Goal: Complete application form: Complete application form

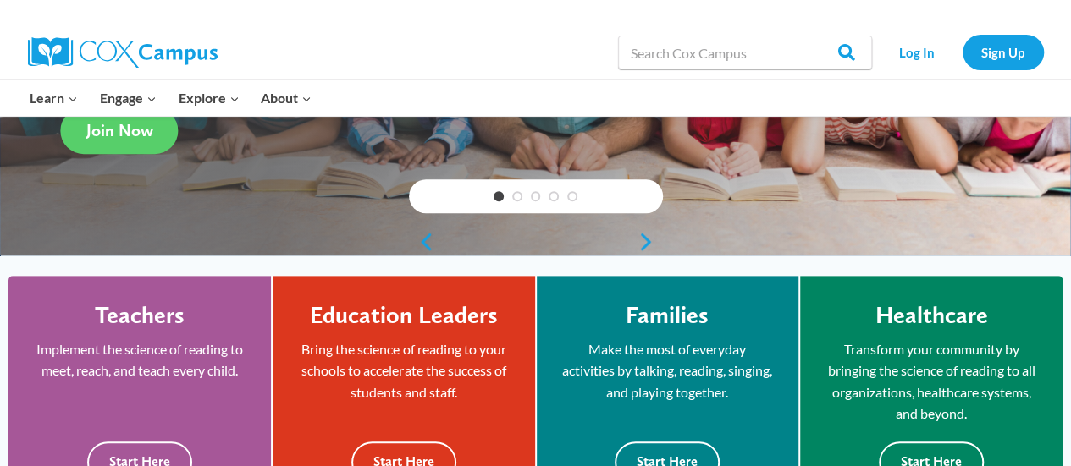
scroll to position [323, 0]
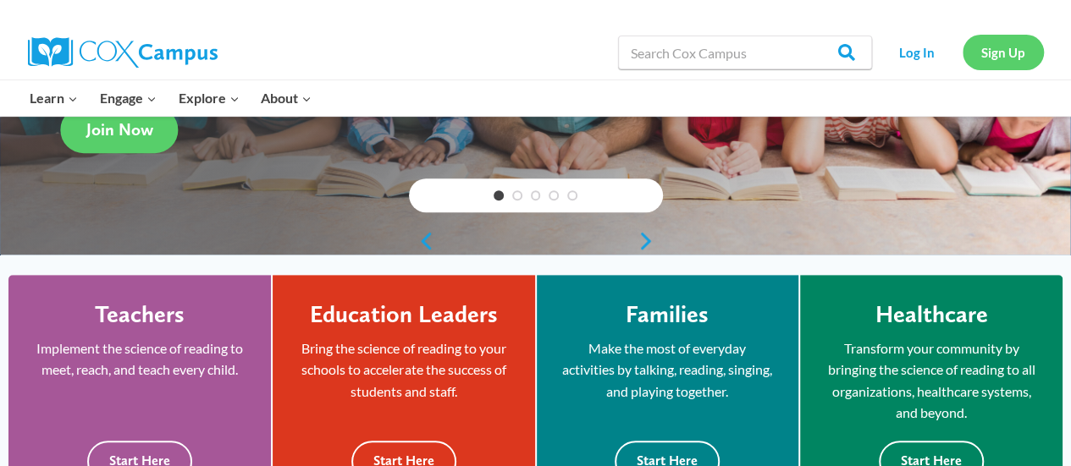
click at [996, 58] on link "Sign Up" at bounding box center [1003, 52] width 81 height 35
click at [1011, 55] on link "Sign Up" at bounding box center [1003, 52] width 81 height 35
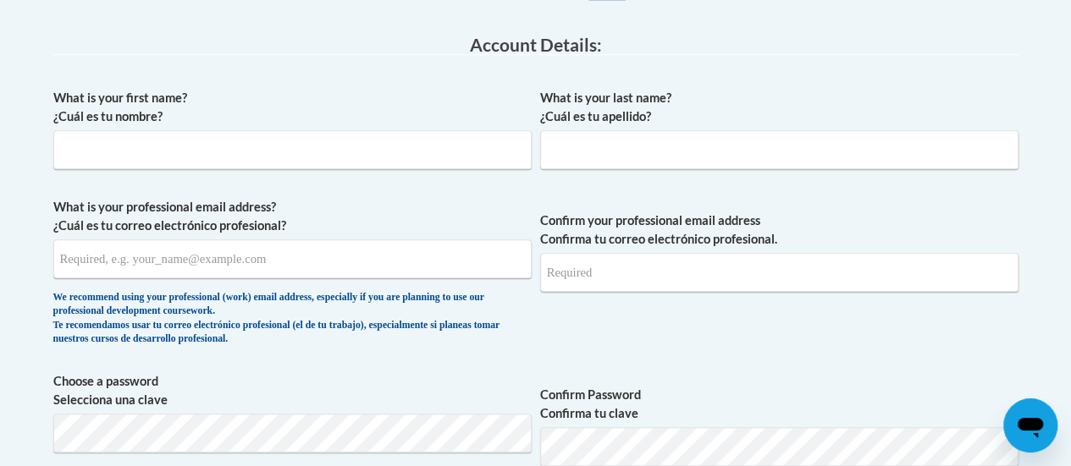
scroll to position [432, 0]
click at [75, 152] on input "What is your first name? ¿Cuál es tu nombre?" at bounding box center [292, 149] width 478 height 39
type input "Denaziah"
click at [560, 158] on input "What is your last name? ¿Cuál es tu apellido?" at bounding box center [779, 149] width 478 height 39
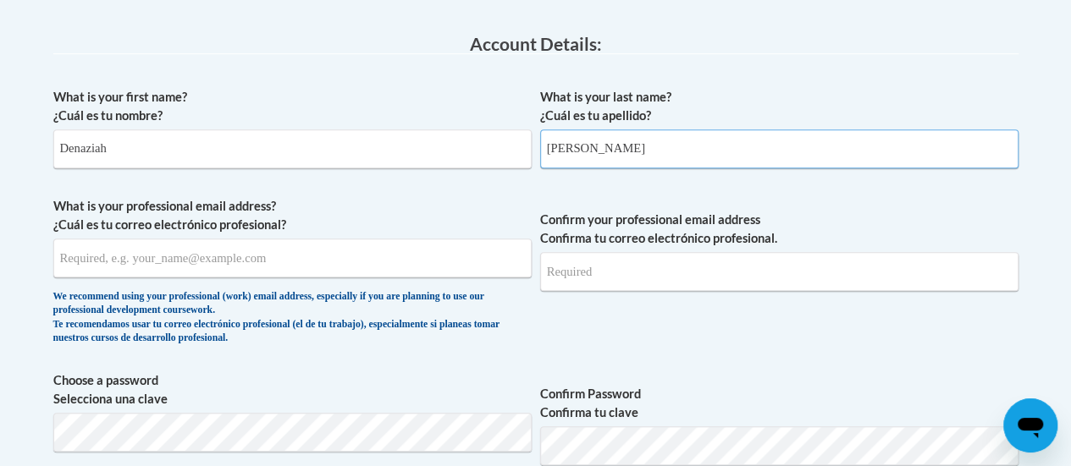
type input "Watts"
click at [250, 256] on input "What is your professional email address? ¿Cuál es tu correo electrónico profesi…" at bounding box center [292, 258] width 478 height 39
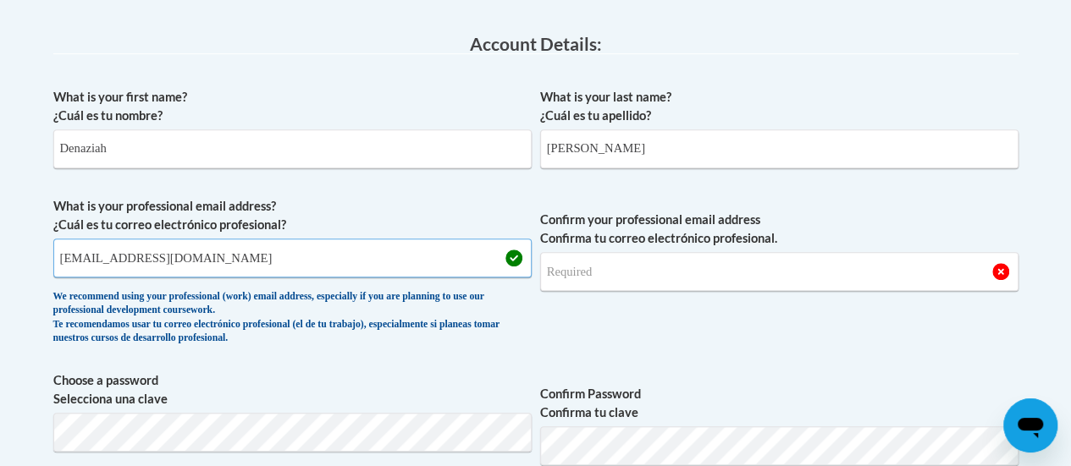
type input "[EMAIL_ADDRESS][DOMAIN_NAME]"
click at [603, 268] on input "Confirm your professional email address Confirma tu correo electrónico profesio…" at bounding box center [779, 271] width 478 height 39
type input "d"
click at [616, 336] on span "Confirm your professional email address Confirma tu correo electrónico profesio…" at bounding box center [779, 275] width 478 height 157
click at [590, 263] on input "Confirm your professional email address Confirma tu correo electrónico profesio…" at bounding box center [779, 271] width 478 height 39
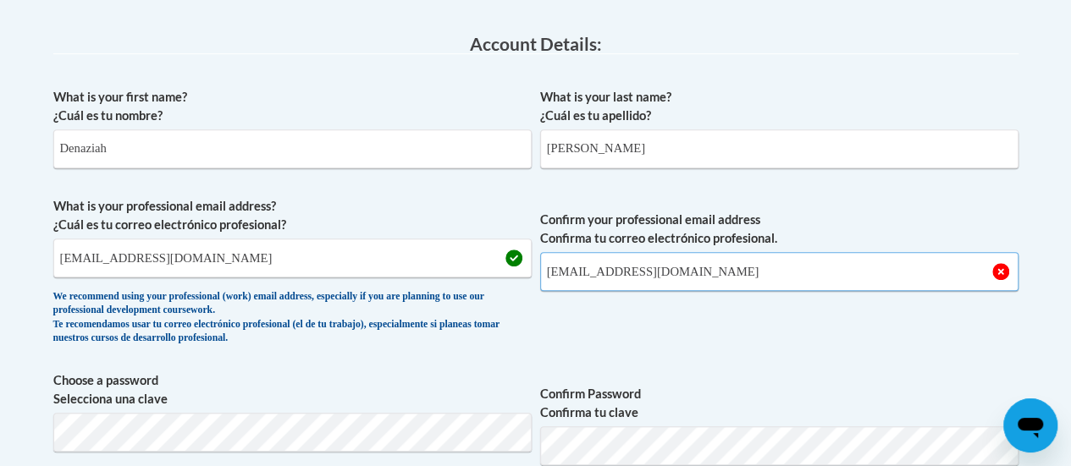
scroll to position [512, 0]
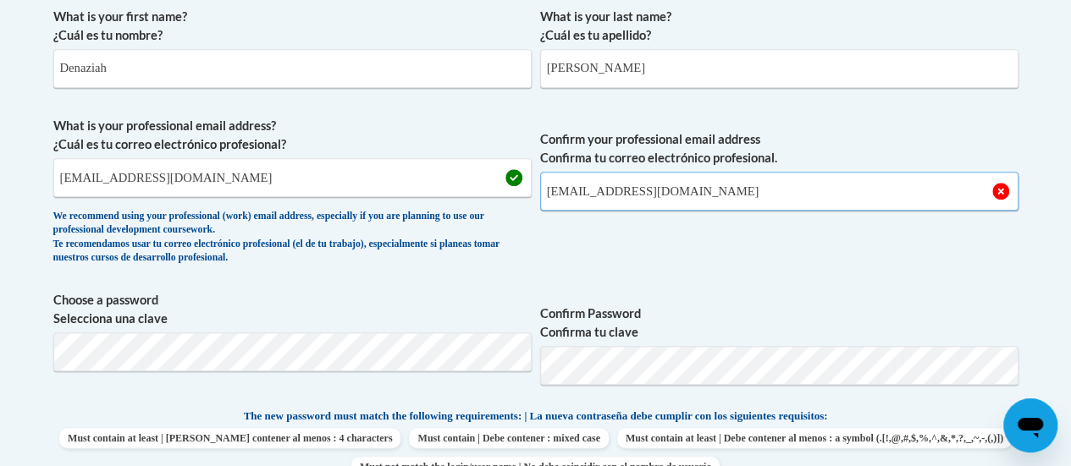
type input "[EMAIL_ADDRESS][DOMAIN_NAME]"
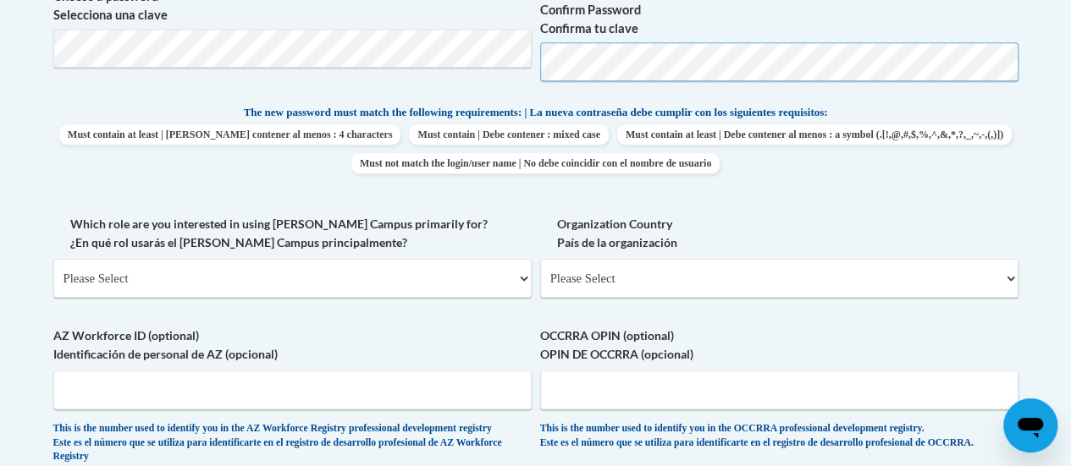
scroll to position [820, 0]
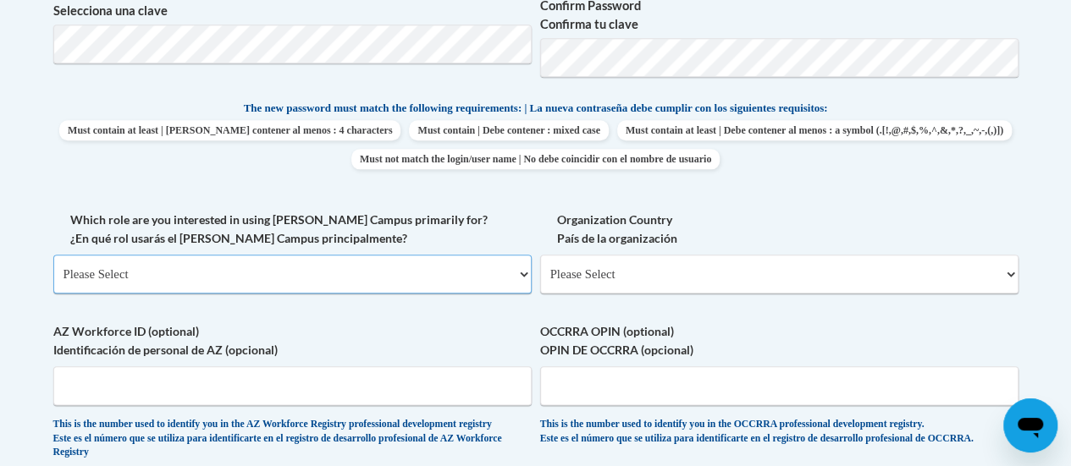
click at [185, 284] on select "Please Select College/University | Colegio/Universidad Community/Nonprofit Part…" at bounding box center [292, 274] width 478 height 39
select select "fbf2d438-af2f-41f8-98f1-81c410e29de3"
click at [53, 255] on select "Please Select College/University | Colegio/Universidad Community/Nonprofit Part…" at bounding box center [292, 274] width 478 height 39
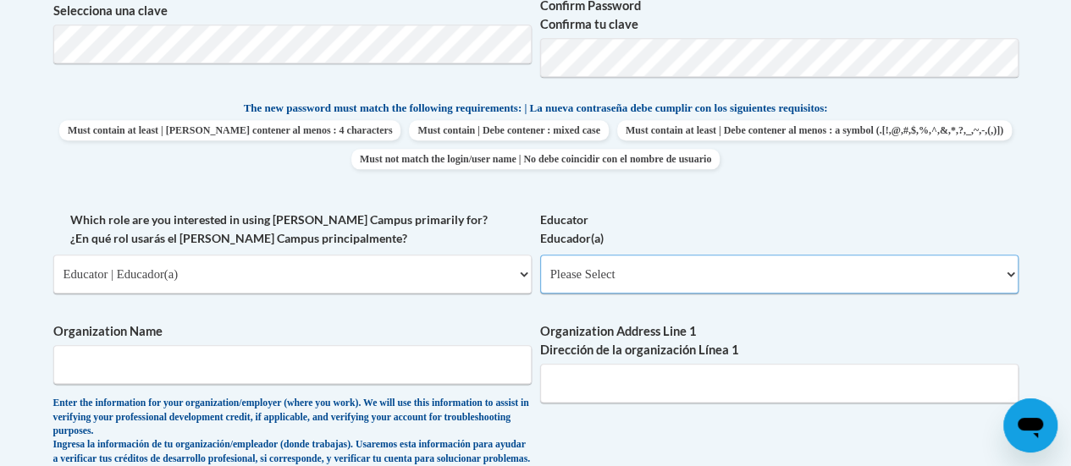
click at [654, 278] on select "Please Select Early Learning/Daycare Teacher/Family Home Care Provider | Maestr…" at bounding box center [779, 274] width 478 height 39
select select "8e40623d-54d0-45cd-9f92-5df65cd3f8cf"
click at [540, 255] on select "Please Select Early Learning/Daycare Teacher/Family Home Care Provider | Maestr…" at bounding box center [779, 274] width 478 height 39
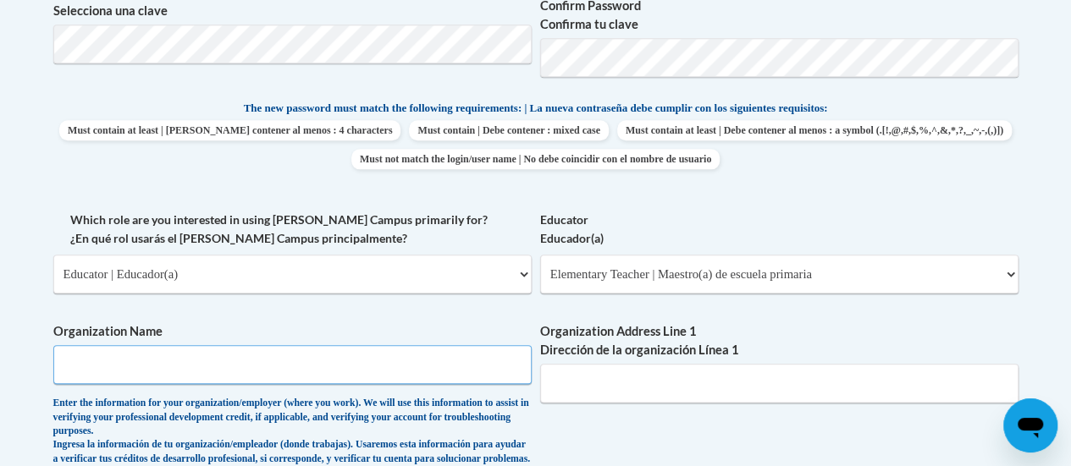
click at [159, 361] on input "Organization Name" at bounding box center [292, 364] width 478 height 39
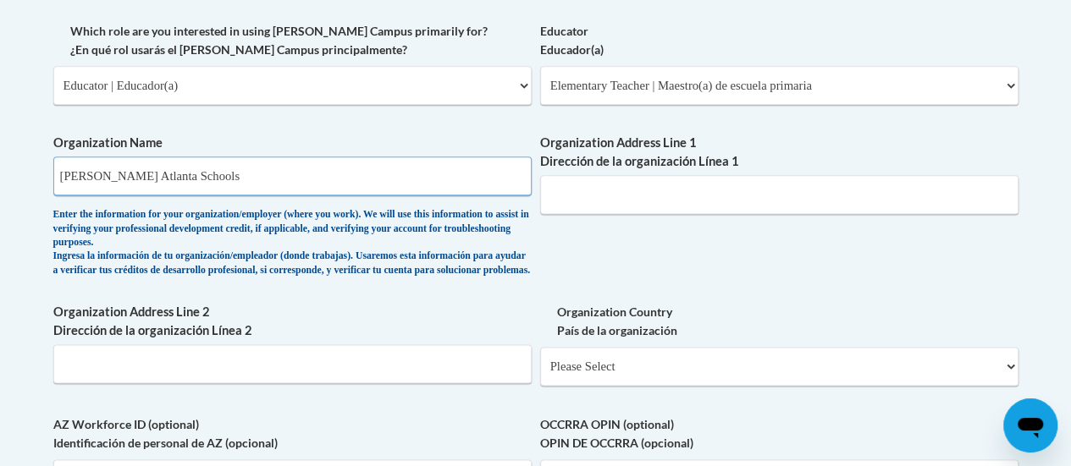
scroll to position [1028, 0]
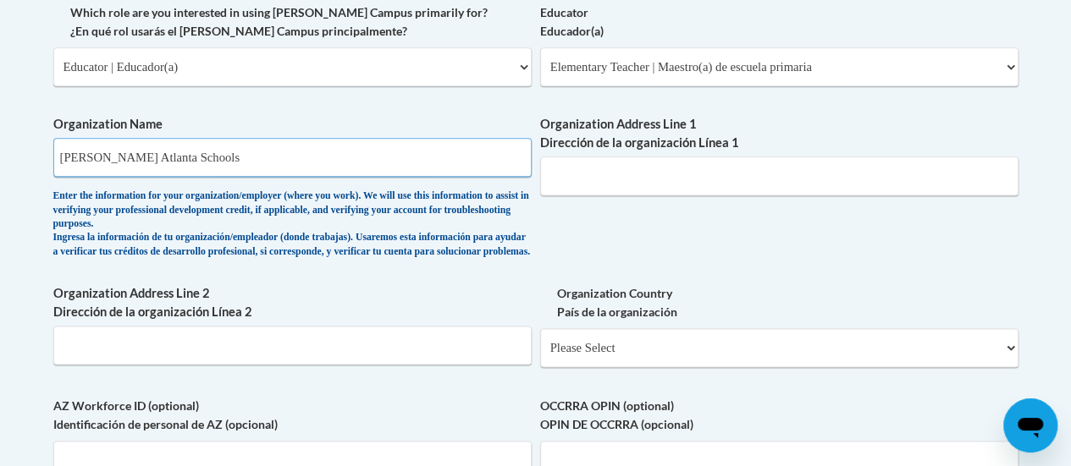
type input "KIPP Atlanta Schools"
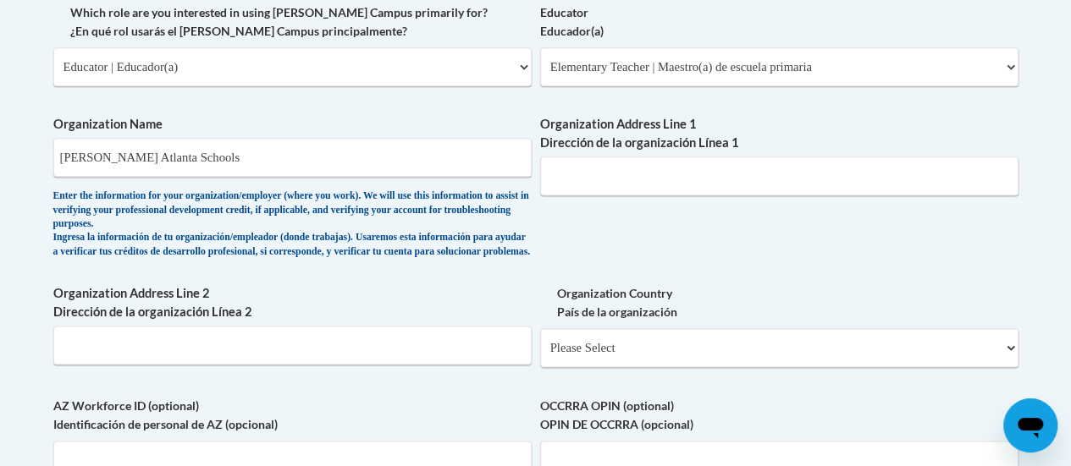
click at [324, 304] on label "Organization Address Line 2 Dirección de la organización Línea 2" at bounding box center [292, 302] width 478 height 37
click at [324, 326] on input "Organization Address Line 2 Dirección de la organización Línea 2" at bounding box center [292, 345] width 478 height 39
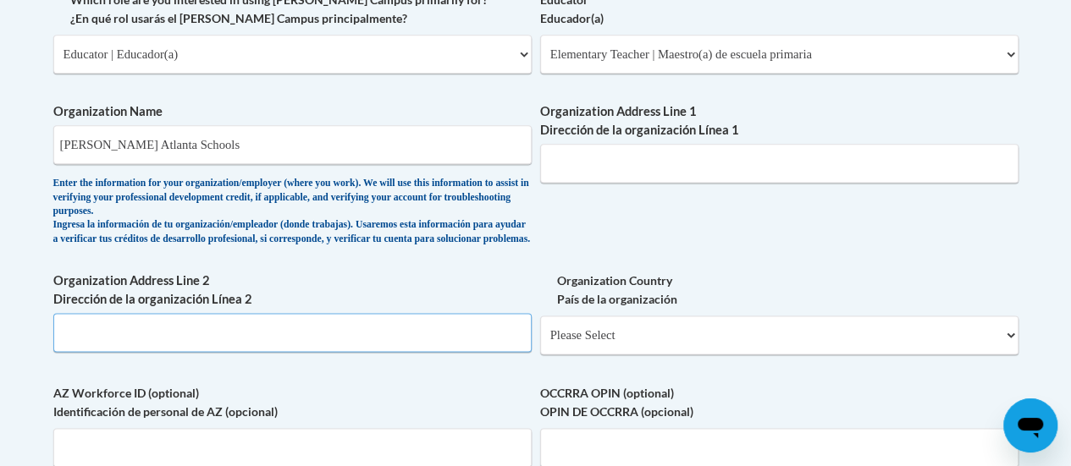
scroll to position [1041, 0]
click at [594, 174] on input "Organization Address Line 1 Dirección de la organización Línea 1" at bounding box center [779, 162] width 478 height 39
click at [586, 163] on input "Organization Address Line 1 Dirección de la organización Línea 1" at bounding box center [779, 162] width 478 height 39
paste input "1445 Maynard Rd NW."
type input "1445 Maynard Rd NW."
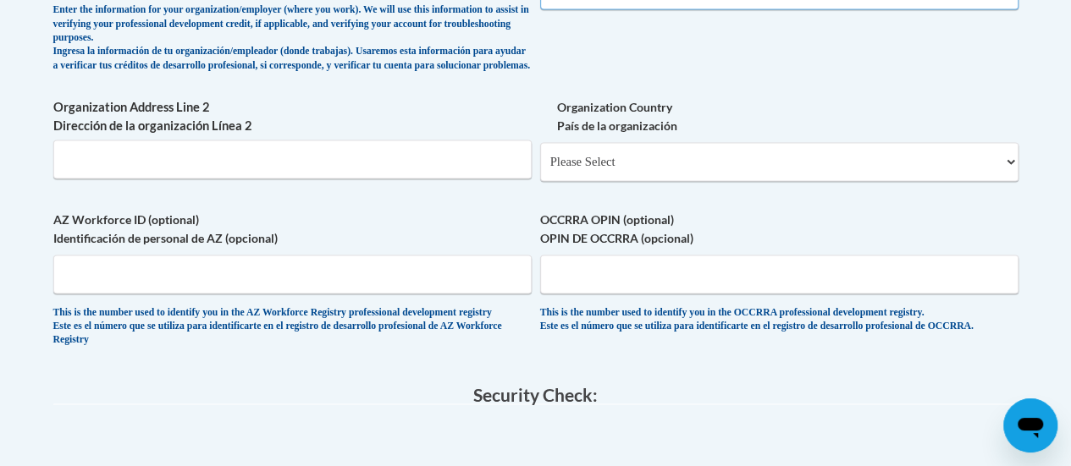
scroll to position [1216, 0]
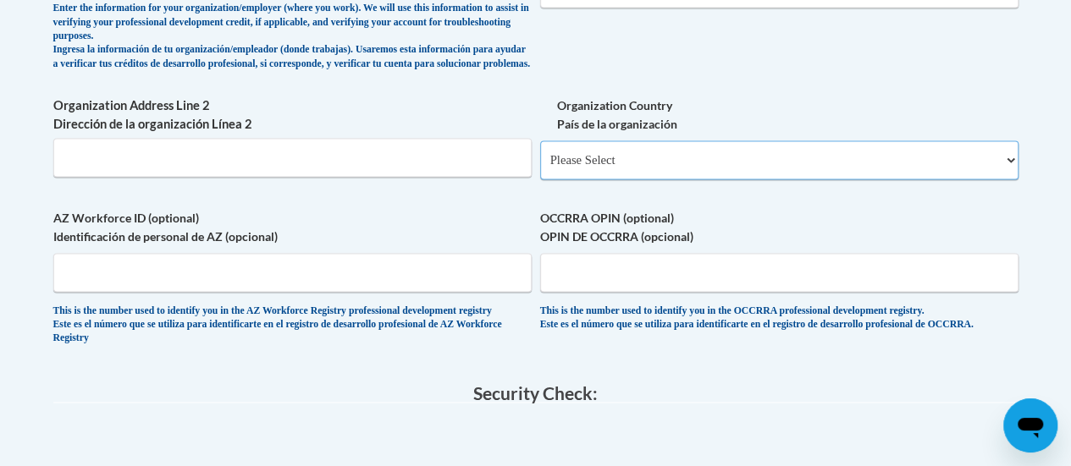
click at [674, 160] on select "Please Select United States | Estados Unidos Outside of the United States | Fue…" at bounding box center [779, 160] width 478 height 39
select select "ad49bcad-a171-4b2e-b99c-48b446064914"
click at [540, 154] on select "Please Select United States | Estados Unidos Outside of the United States | Fue…" at bounding box center [779, 160] width 478 height 39
select select
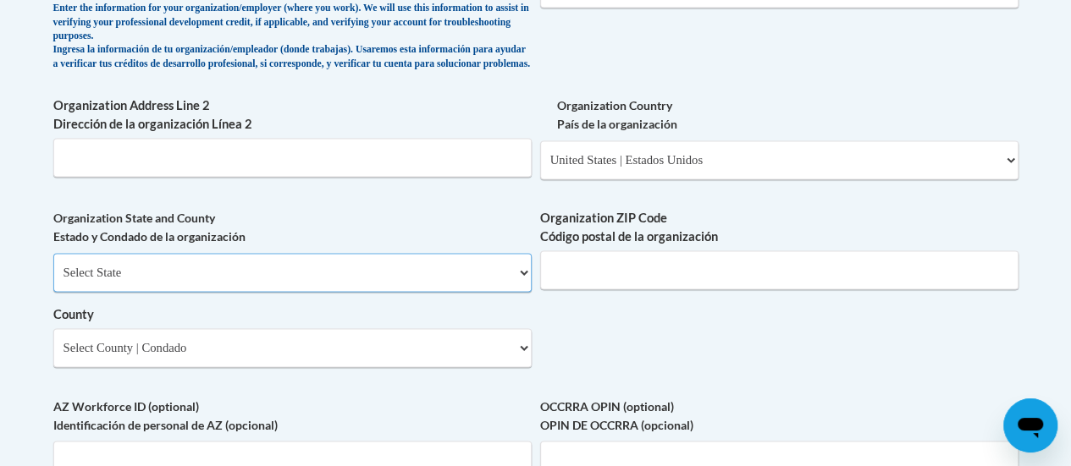
click at [240, 272] on select "Select State Alabama Alaska Arizona Arkansas California Colorado Connecticut De…" at bounding box center [292, 272] width 478 height 39
select select "Georgia"
click at [53, 266] on select "Select State Alabama Alaska Arizona Arkansas California Colorado Connecticut De…" at bounding box center [292, 272] width 478 height 39
click at [621, 302] on div "Organization ZIP Code Código postal de la organización" at bounding box center [779, 255] width 478 height 93
click at [612, 290] on input "Organization ZIP Code Código postal de la organización" at bounding box center [779, 270] width 478 height 39
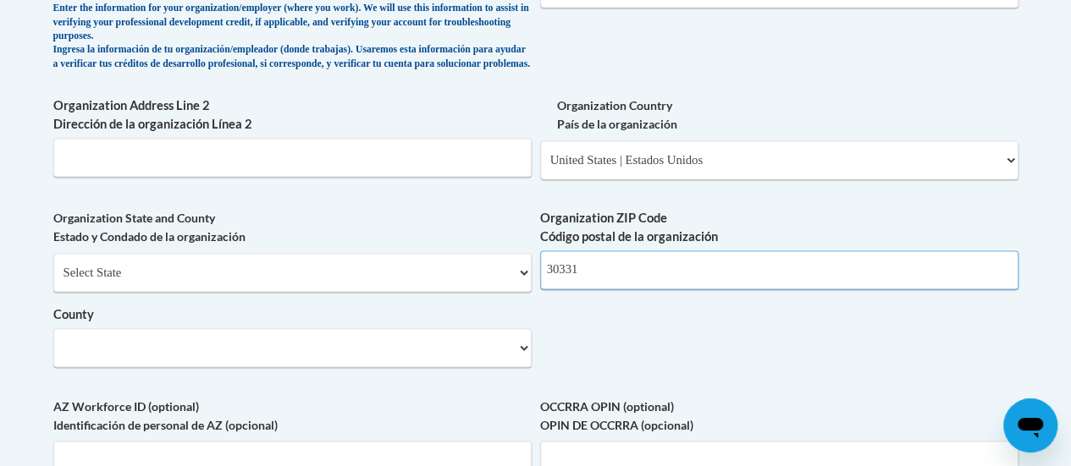
type input "30331"
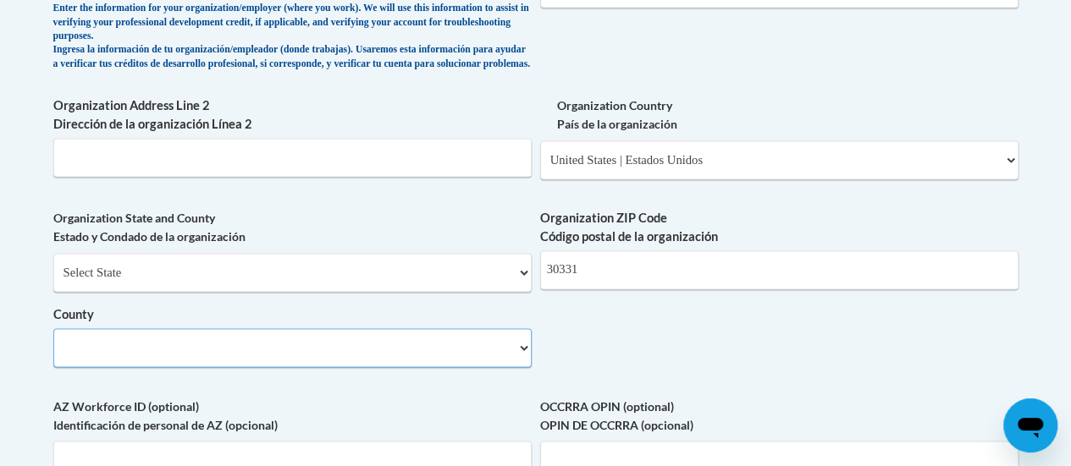
click at [369, 351] on select "County" at bounding box center [292, 347] width 478 height 39
click at [354, 366] on select "County" at bounding box center [292, 347] width 478 height 39
click at [459, 367] on select "County" at bounding box center [292, 347] width 478 height 39
click at [492, 367] on select "County" at bounding box center [292, 347] width 478 height 39
click at [514, 364] on select "County" at bounding box center [292, 347] width 478 height 39
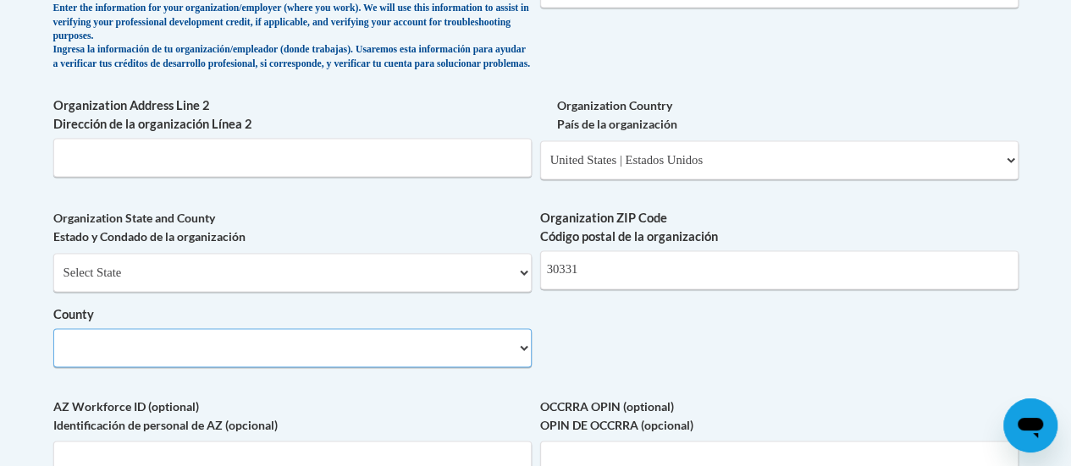
click at [413, 350] on select "County" at bounding box center [292, 347] width 478 height 39
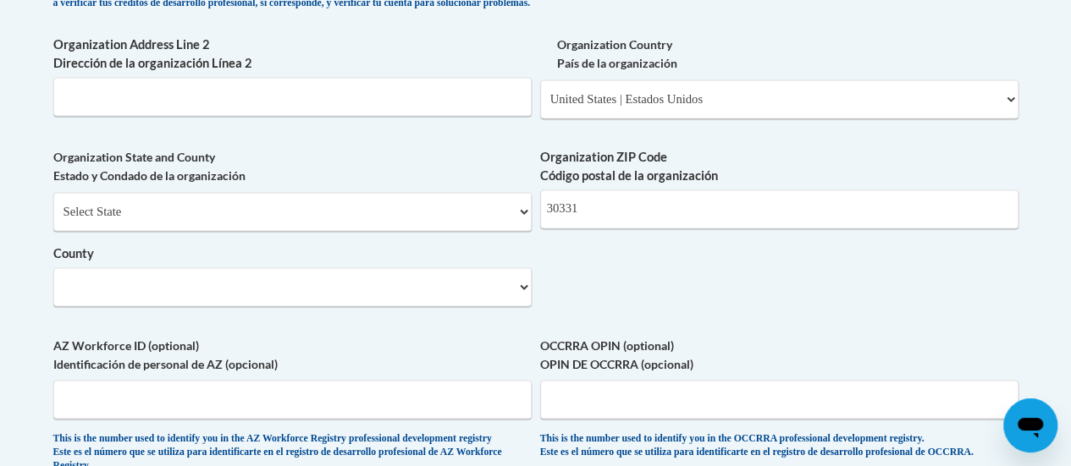
click at [384, 172] on label "Organization State and County Estado y Condado de la organización" at bounding box center [292, 166] width 478 height 37
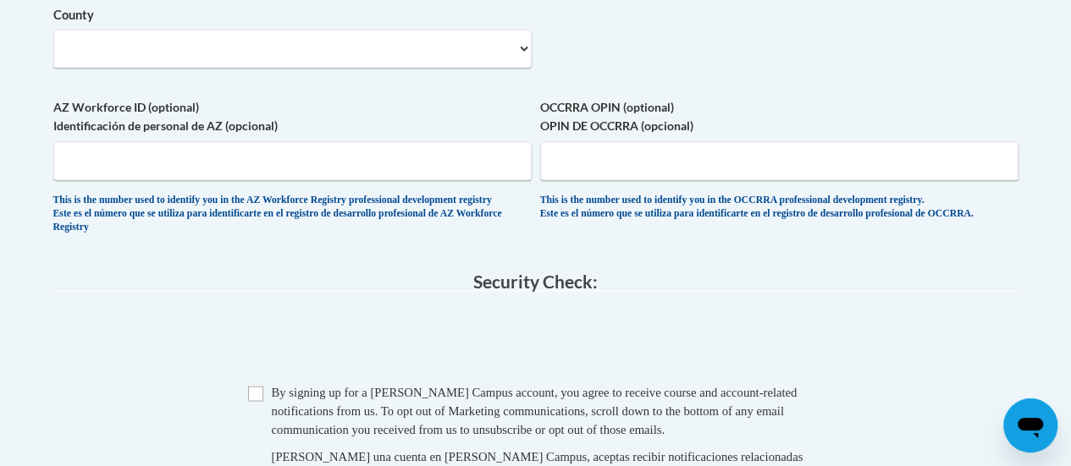
scroll to position [1519, 0]
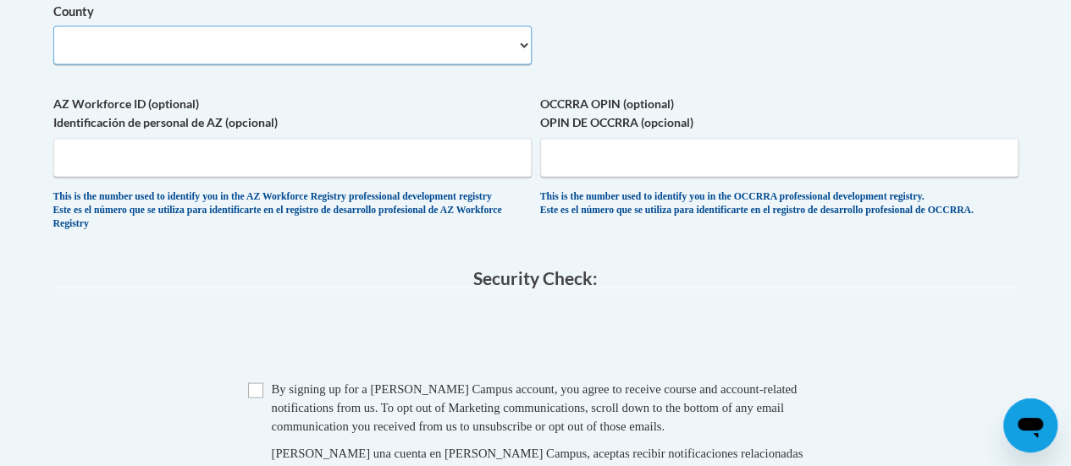
click at [190, 46] on select "County" at bounding box center [292, 44] width 478 height 39
click at [166, 64] on select "County" at bounding box center [292, 44] width 478 height 39
click at [521, 60] on select "County" at bounding box center [292, 44] width 478 height 39
click at [214, 172] on input "AZ Workforce ID (optional) Identificación de personal de AZ (opcional)" at bounding box center [292, 157] width 478 height 39
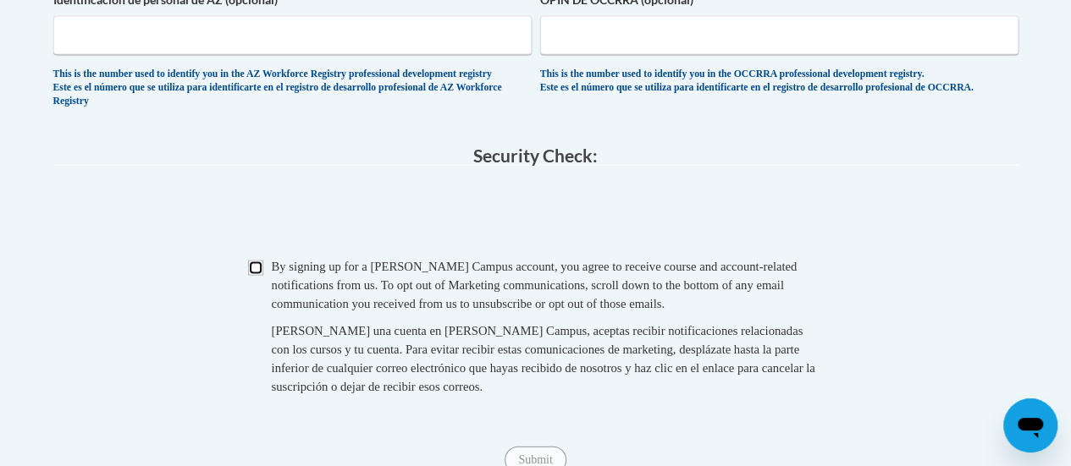
click at [262, 276] on input "Checkbox" at bounding box center [255, 268] width 15 height 15
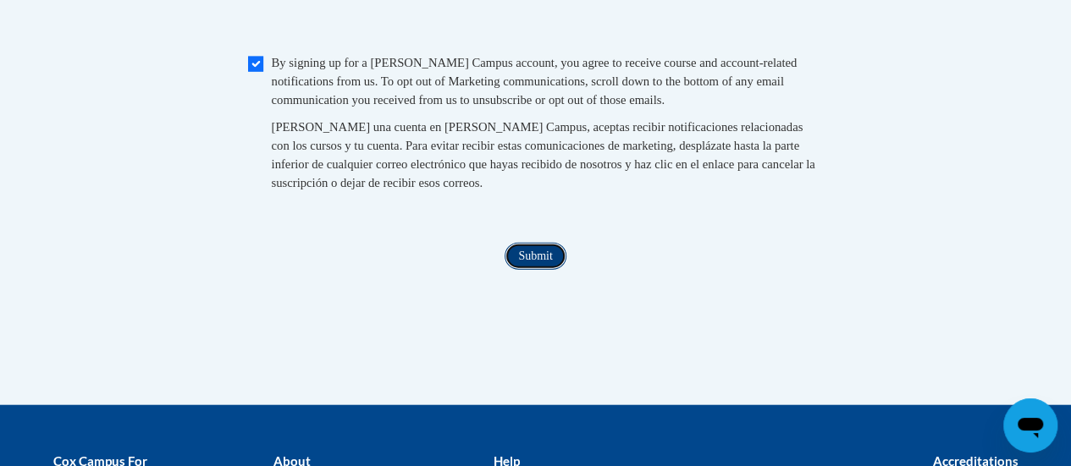
click at [555, 270] on input "Submit" at bounding box center [535, 256] width 61 height 27
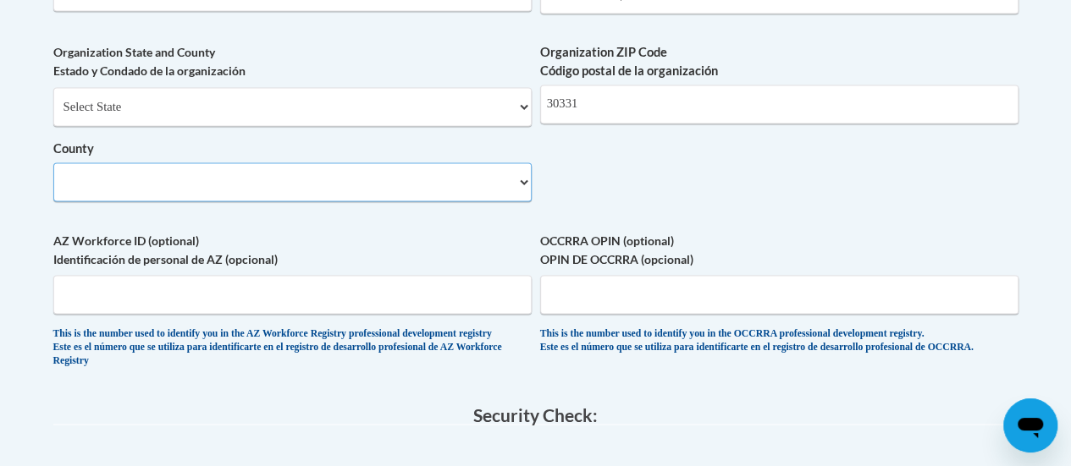
scroll to position [1365, 0]
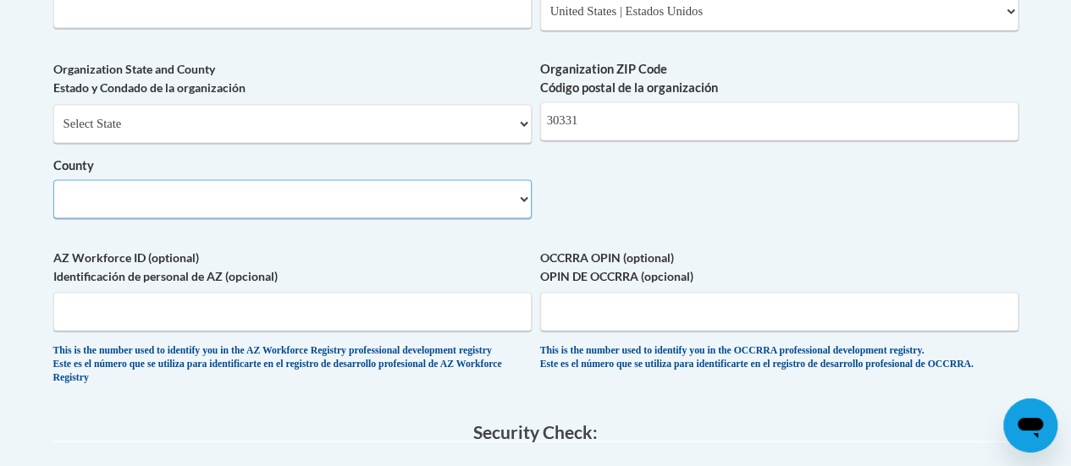
click at [359, 214] on select "County" at bounding box center [292, 198] width 478 height 39
click at [511, 218] on select "County" at bounding box center [292, 198] width 478 height 39
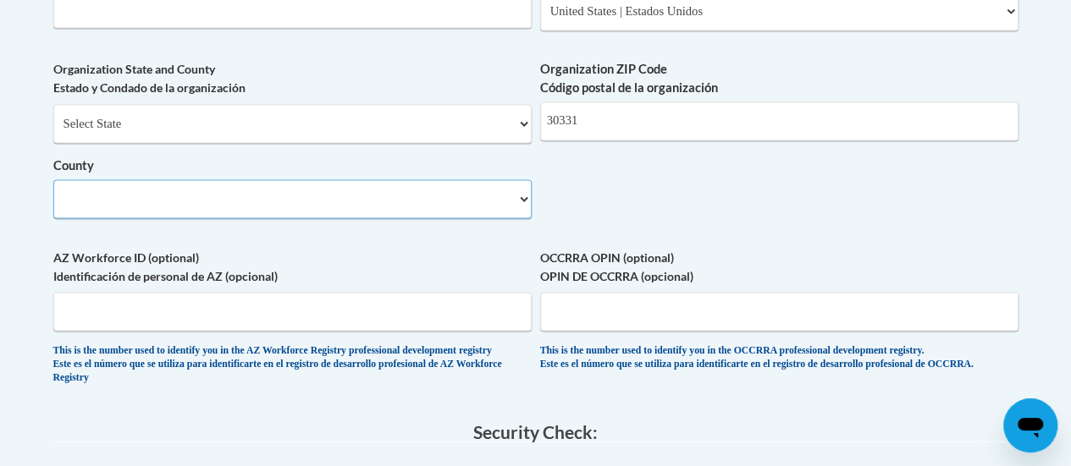
click at [518, 218] on select "County" at bounding box center [292, 198] width 478 height 39
click at [521, 218] on select "County" at bounding box center [292, 198] width 478 height 39
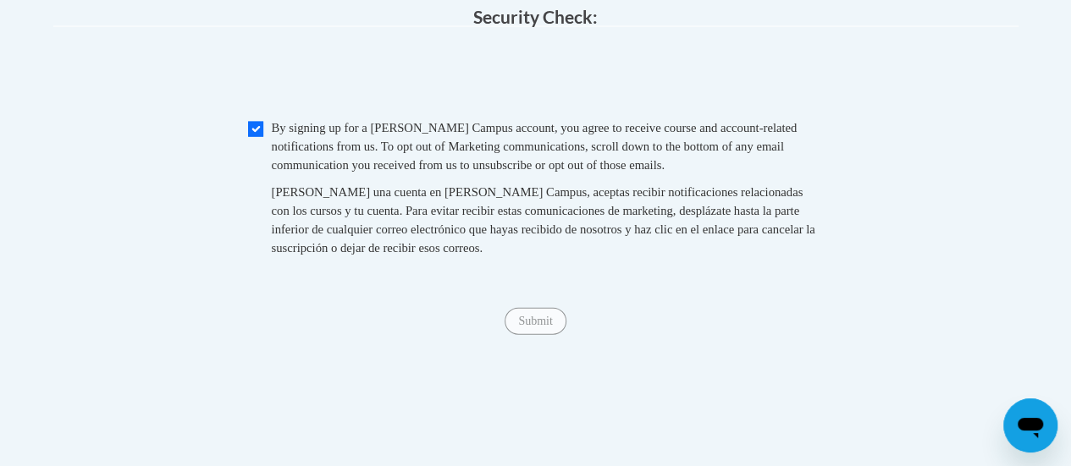
scroll to position [1822, 0]
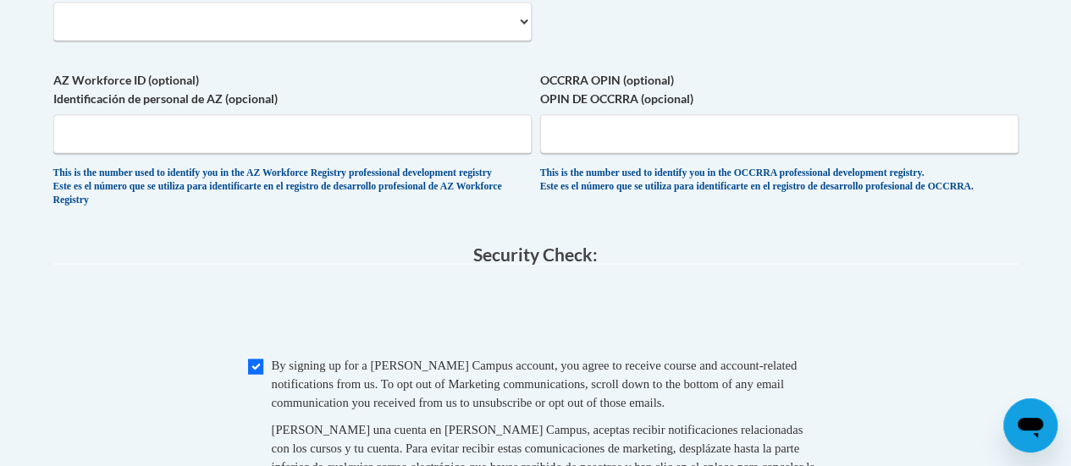
scroll to position [1503, 0]
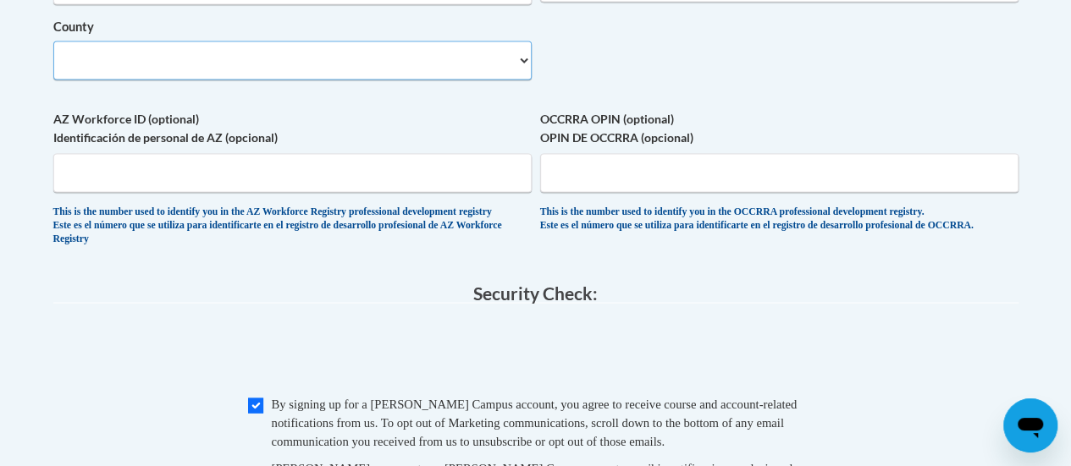
click at [80, 77] on select "County" at bounding box center [292, 60] width 478 height 39
click at [74, 80] on select "County" at bounding box center [292, 60] width 478 height 39
click at [256, 70] on select "County" at bounding box center [292, 60] width 478 height 39
click at [53, 53] on select "County" at bounding box center [292, 60] width 478 height 39
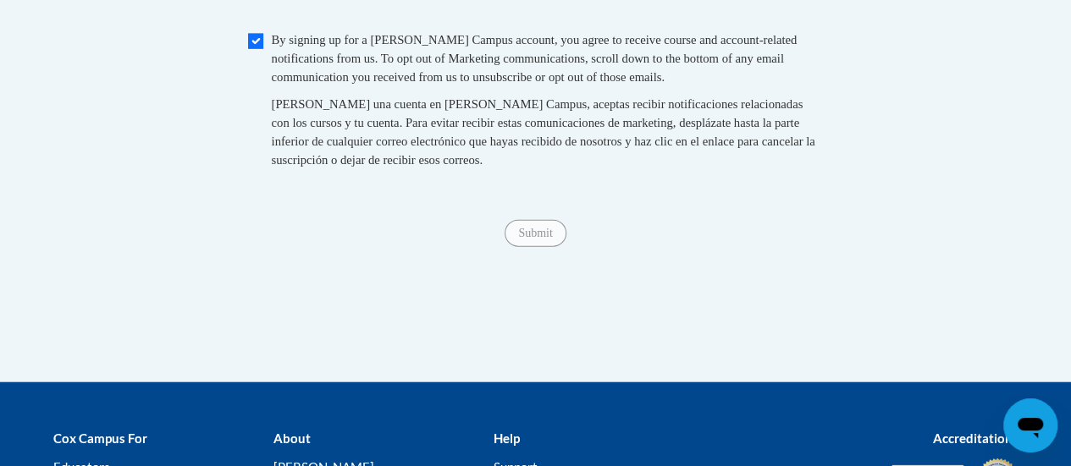
scroll to position [1837, 0]
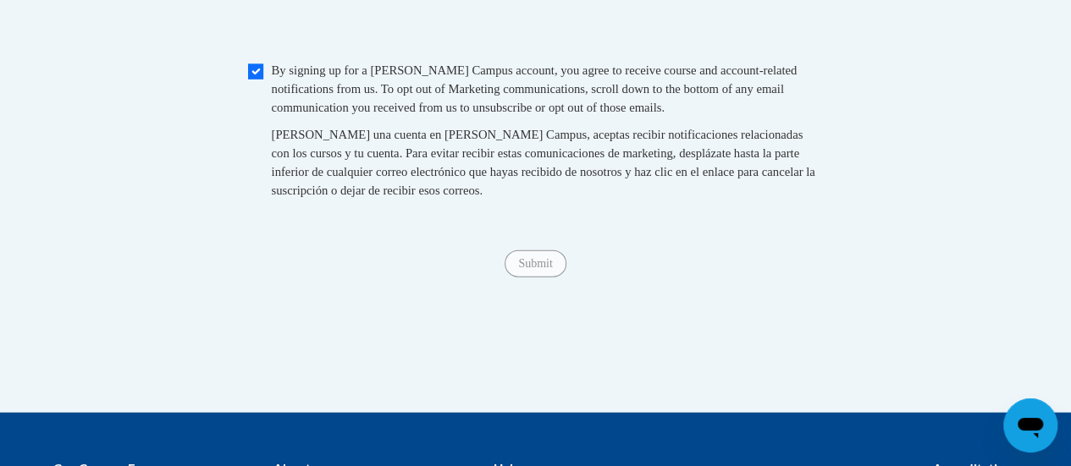
click at [264, 100] on span "Checkbox By signing up for a Cox Campus account, you agree to receive course an…" at bounding box center [536, 139] width 576 height 156
click at [257, 80] on input "Checkbox" at bounding box center [255, 71] width 15 height 15
checkbox input "true"
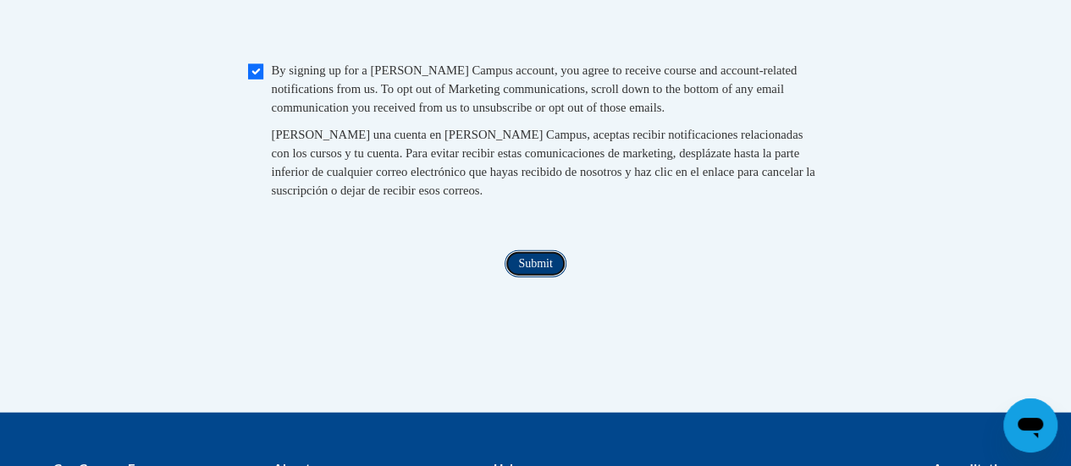
click at [524, 278] on input "Submit" at bounding box center [535, 264] width 61 height 27
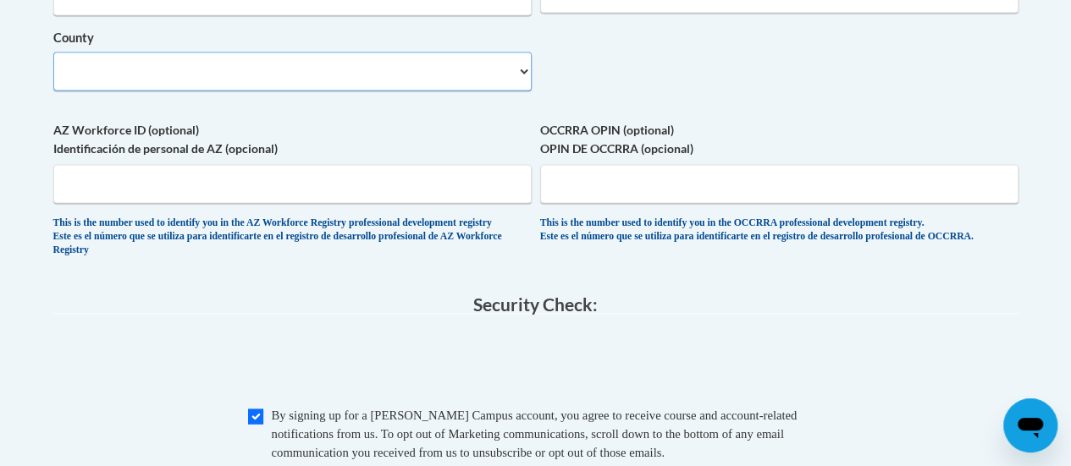
scroll to position [1483, 0]
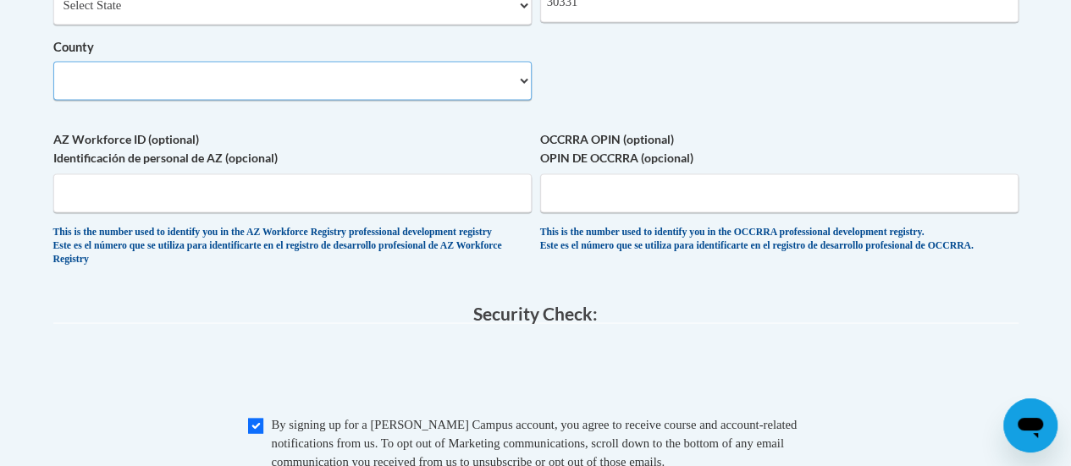
click at [528, 100] on select "County" at bounding box center [292, 80] width 478 height 39
click at [528, 95] on select "County" at bounding box center [292, 80] width 478 height 39
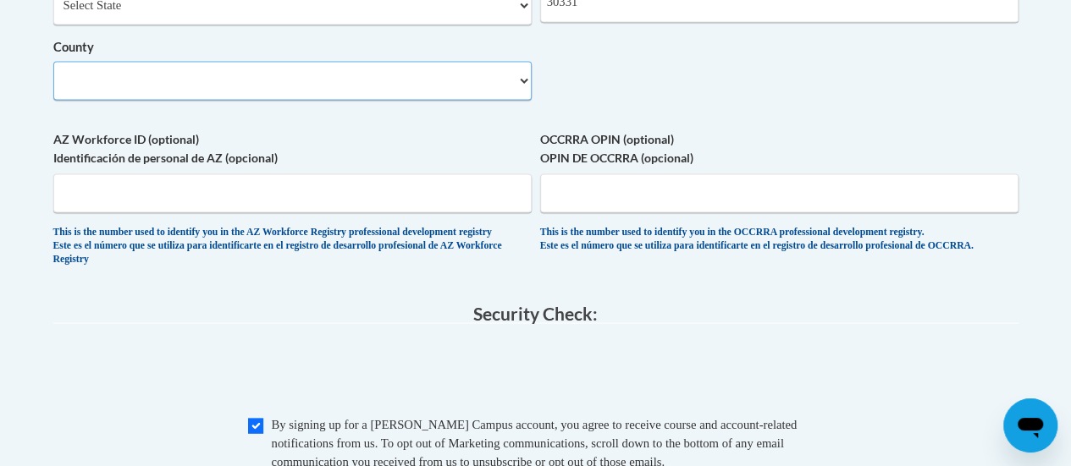
click at [369, 93] on select "County" at bounding box center [292, 80] width 478 height 39
click at [332, 93] on select "County" at bounding box center [292, 80] width 478 height 39
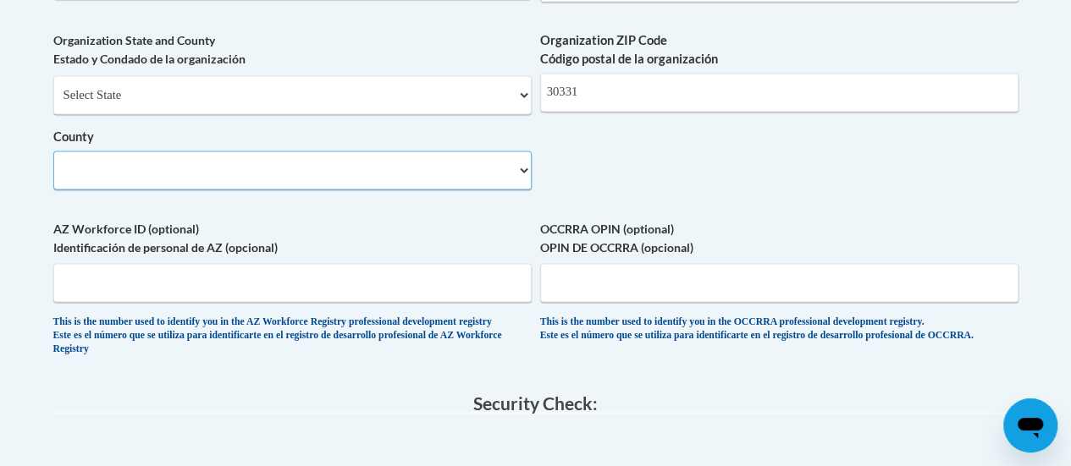
scroll to position [1388, 0]
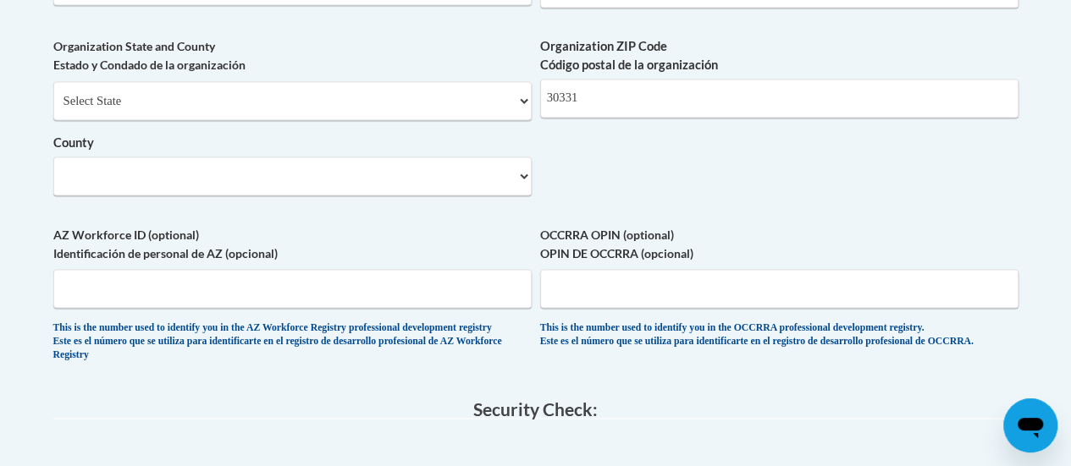
click at [117, 152] on label "County" at bounding box center [292, 143] width 478 height 19
click at [117, 165] on select "County" at bounding box center [292, 176] width 478 height 39
click at [601, 118] on input "30331" at bounding box center [779, 98] width 478 height 39
type input "3"
click at [447, 194] on select "County" at bounding box center [292, 176] width 478 height 39
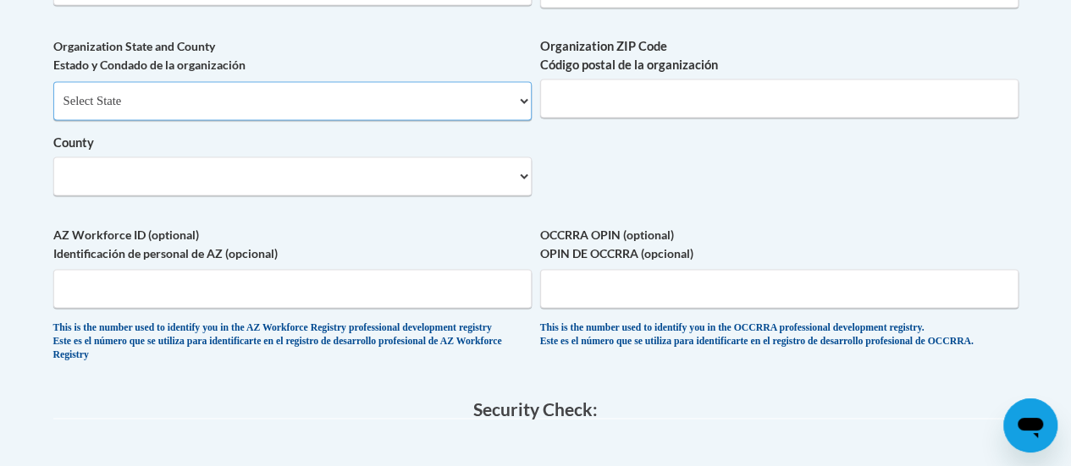
click at [343, 119] on select "Select State Alabama Alaska Arizona Arkansas California Colorado Connecticut De…" at bounding box center [292, 100] width 478 height 39
click at [53, 94] on select "Select State Alabama Alaska Arizona Arkansas California Colorado Connecticut De…" at bounding box center [292, 100] width 478 height 39
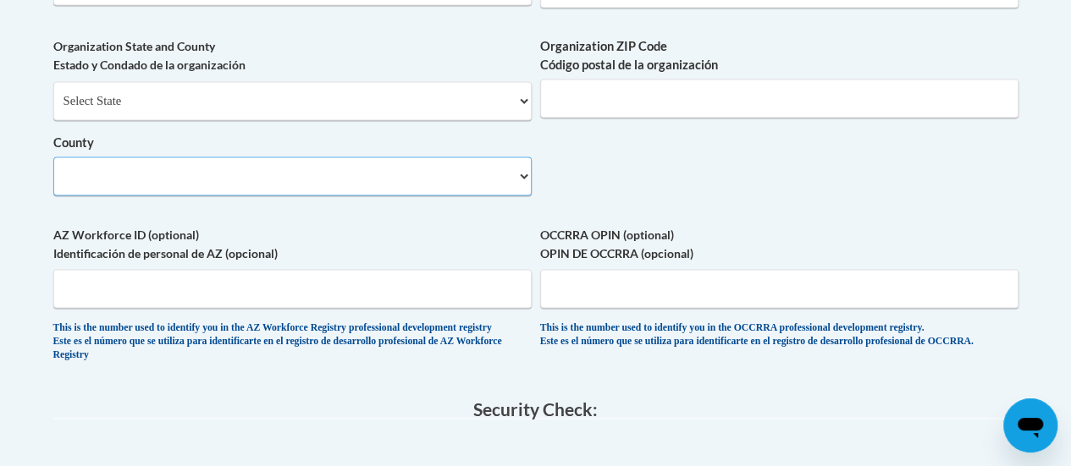
click at [191, 178] on select "County" at bounding box center [292, 176] width 478 height 39
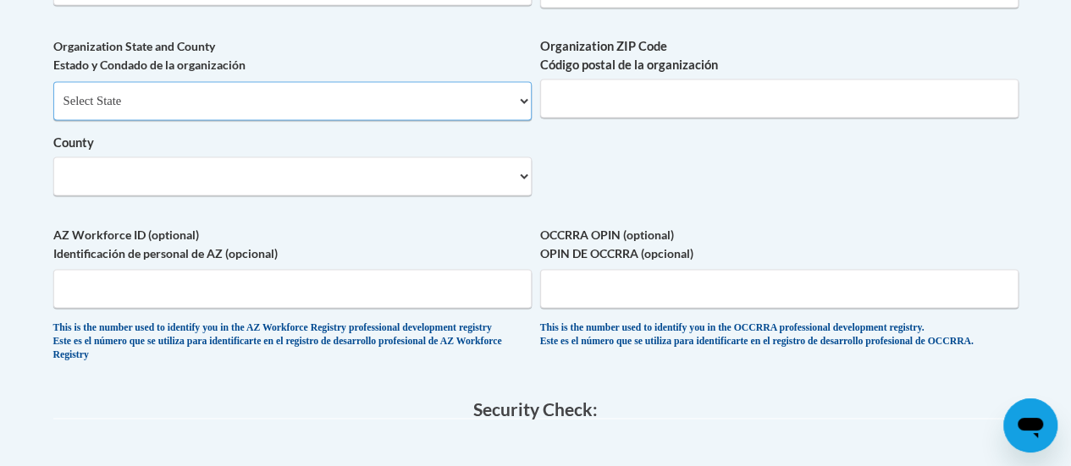
click at [527, 110] on select "Select State Alabama Alaska Arizona Arkansas California Colorado Connecticut De…" at bounding box center [292, 100] width 478 height 39
select select "Georgia"
click at [53, 94] on select "Select State Alabama Alaska Arizona Arkansas California Colorado Connecticut De…" at bounding box center [292, 100] width 478 height 39
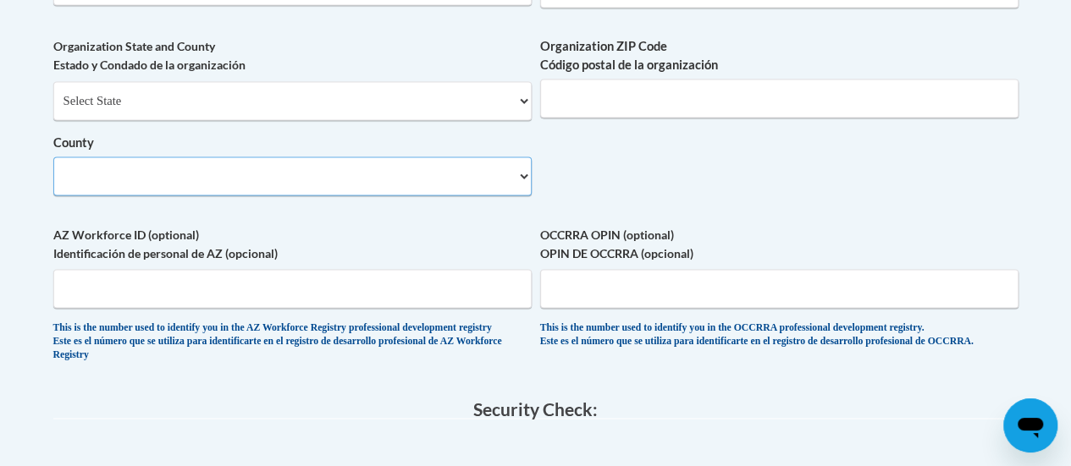
click at [345, 195] on select "County" at bounding box center [292, 176] width 478 height 39
click at [511, 190] on select "County" at bounding box center [292, 176] width 478 height 39
click at [603, 98] on input "Organization ZIP Code Código postal de la organización" at bounding box center [779, 98] width 478 height 39
type input "3"
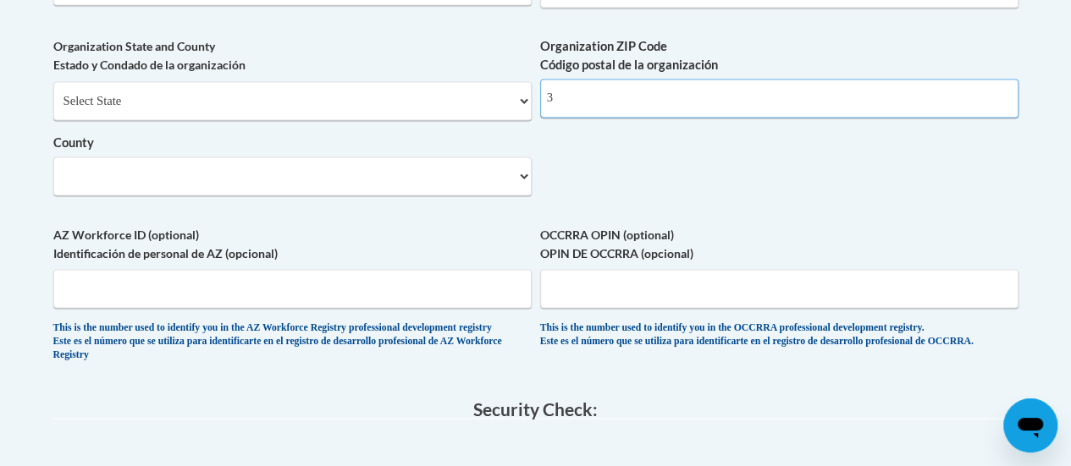
type input "30038"
type input "Apt 6204"
click at [365, 195] on select "County" at bounding box center [292, 176] width 478 height 39
click at [488, 196] on select "County" at bounding box center [292, 176] width 478 height 39
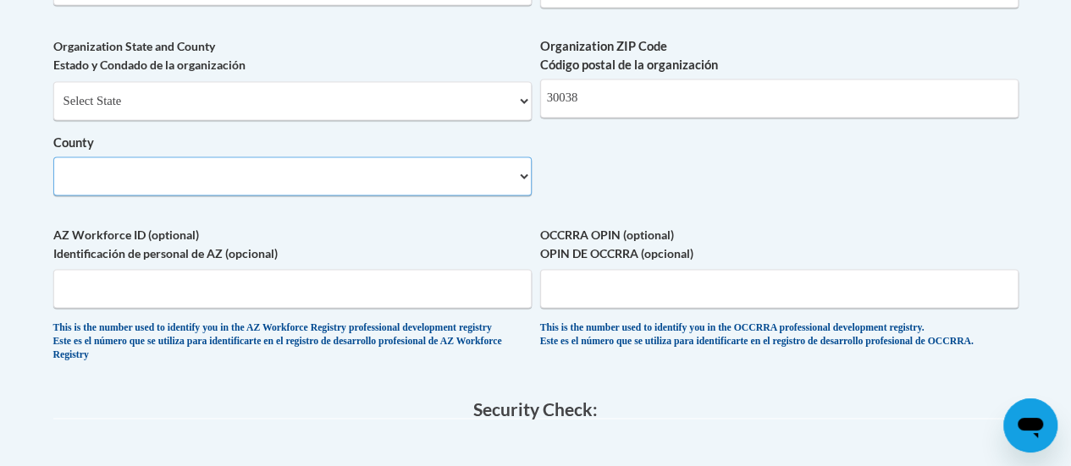
click at [488, 196] on select "County" at bounding box center [292, 176] width 478 height 39
click at [522, 195] on select "County" at bounding box center [292, 176] width 478 height 39
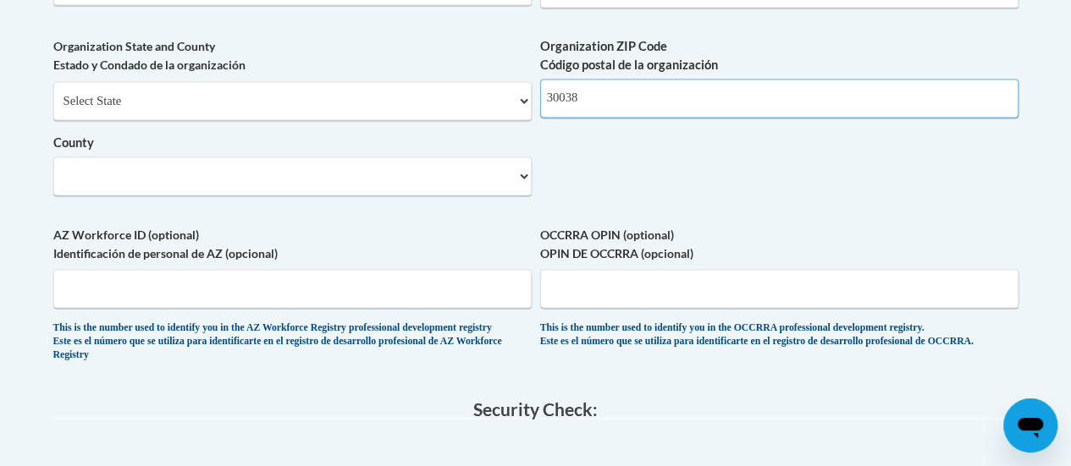
click at [582, 118] on input "30038" at bounding box center [779, 98] width 478 height 39
drag, startPoint x: 586, startPoint y: 127, endPoint x: 478, endPoint y: 121, distance: 107.7
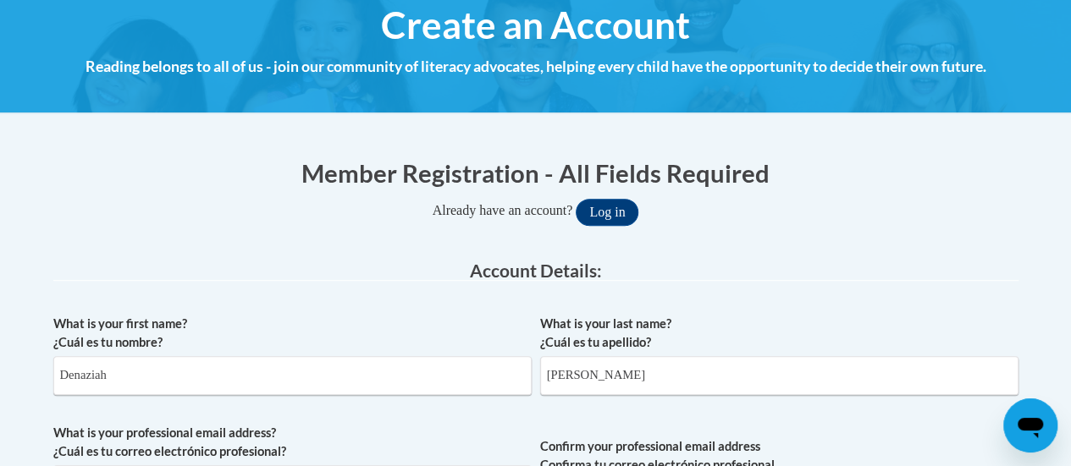
scroll to position [0, 0]
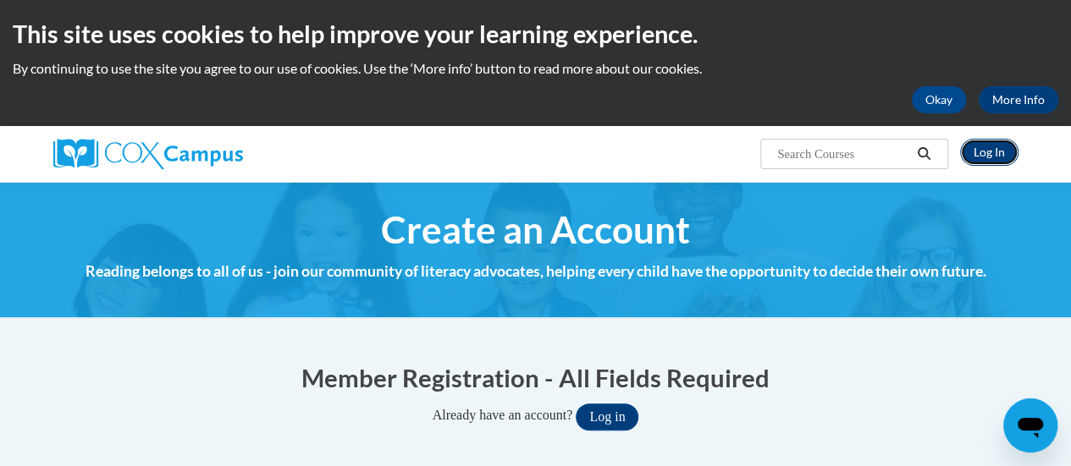
click at [989, 148] on link "Log In" at bounding box center [989, 152] width 58 height 27
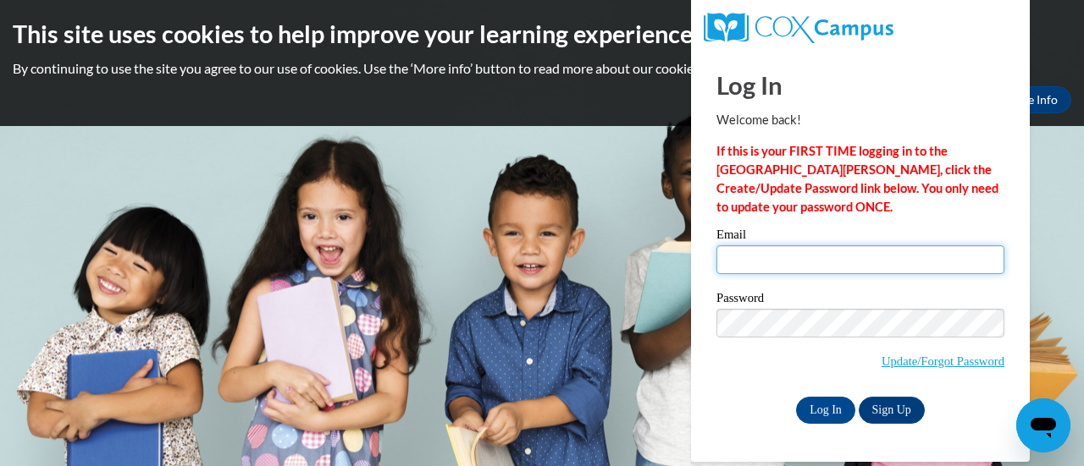
click at [753, 260] on input "Email" at bounding box center [860, 260] width 288 height 29
type input "[EMAIL_ADDRESS][DOMAIN_NAME]"
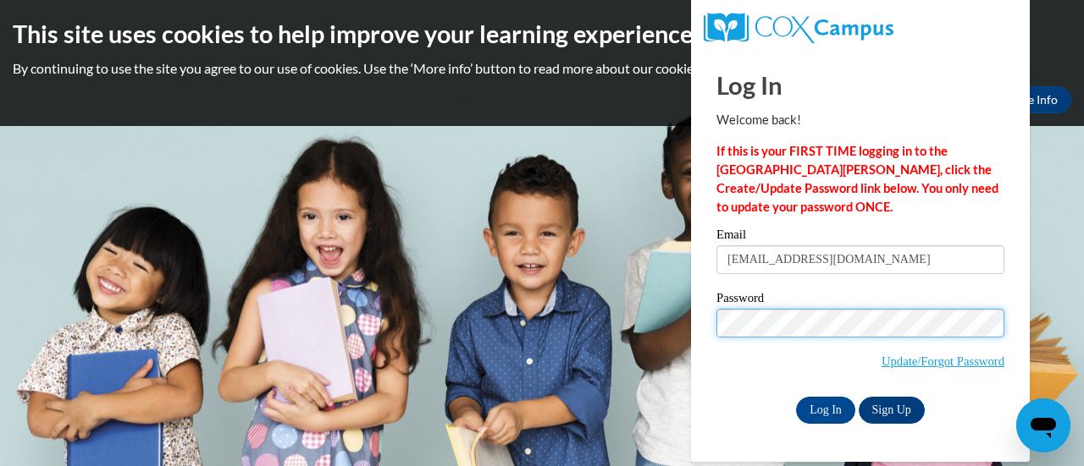
click at [796, 397] on input "Log In" at bounding box center [825, 410] width 59 height 27
